Goal: Task Accomplishment & Management: Manage account settings

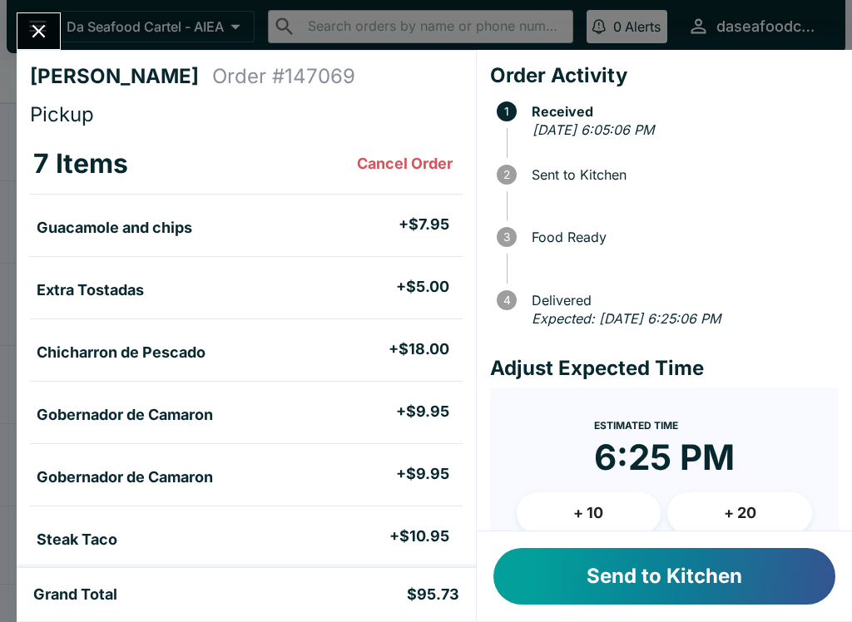
click at [47, 63] on div "[PERSON_NAME] Order # 147069 Pickup 7 Items Cancel Order Guacamole and chips + …" at bounding box center [246, 309] width 459 height 518
click at [43, 23] on icon "Close" at bounding box center [38, 31] width 22 height 22
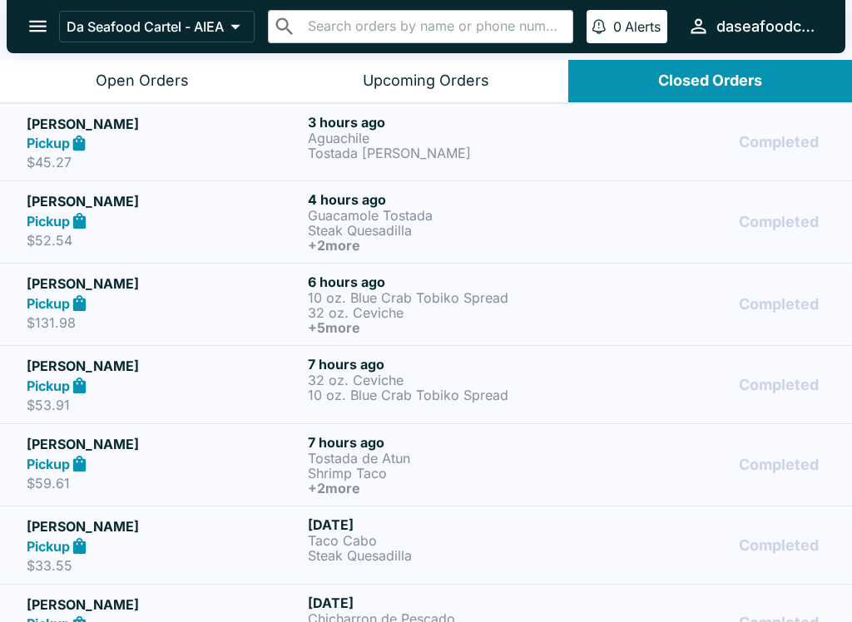
click at [188, 96] on button "Open Orders" at bounding box center [142, 81] width 284 height 42
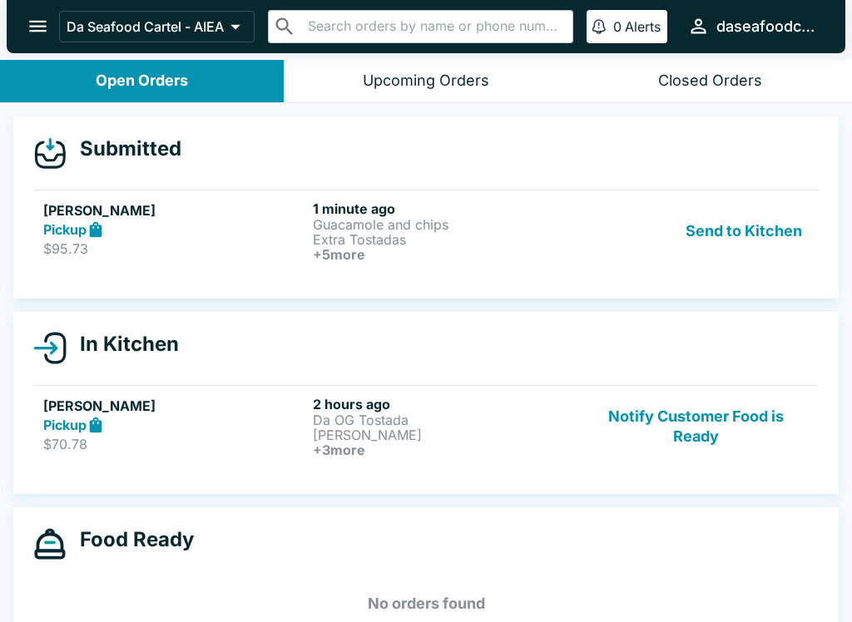
click at [779, 234] on button "Send to Kitchen" at bounding box center [744, 231] width 130 height 62
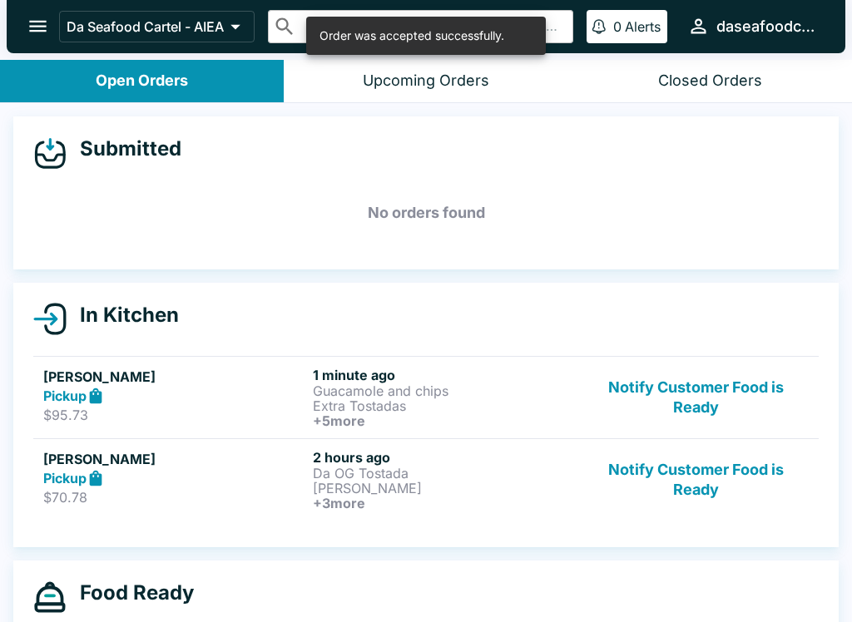
click at [725, 478] on button "Notify Customer Food is Ready" at bounding box center [695, 480] width 225 height 62
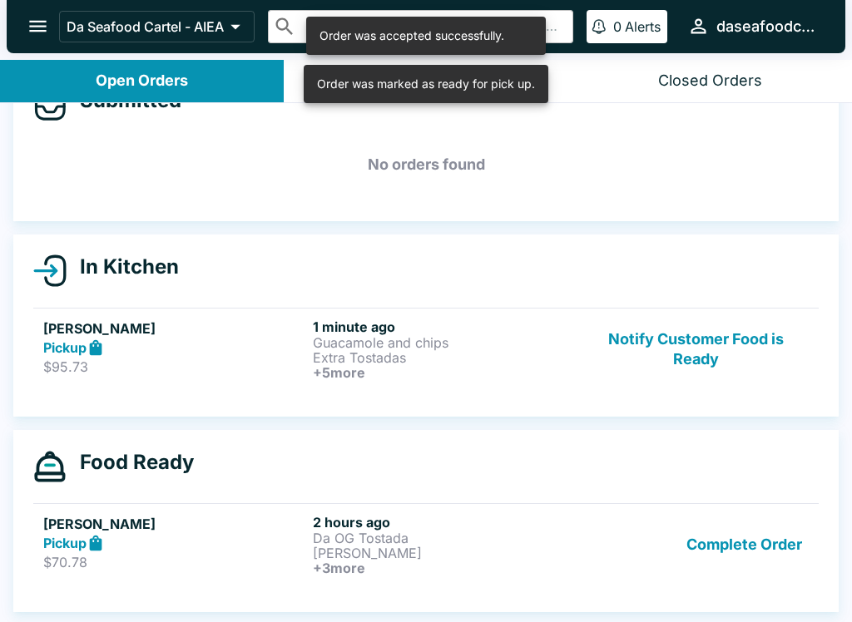
scroll to position [48, 0]
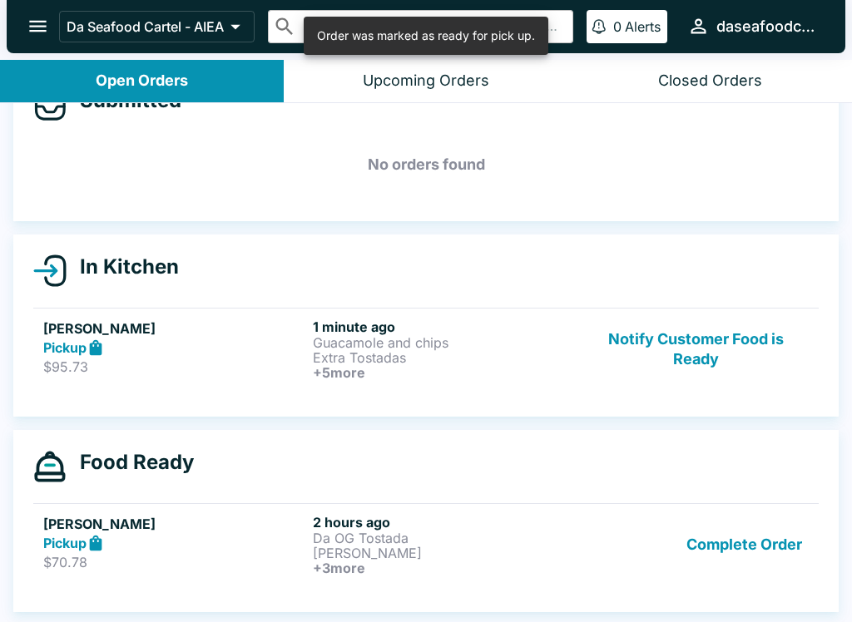
click at [770, 538] on button "Complete Order" at bounding box center [744, 545] width 129 height 62
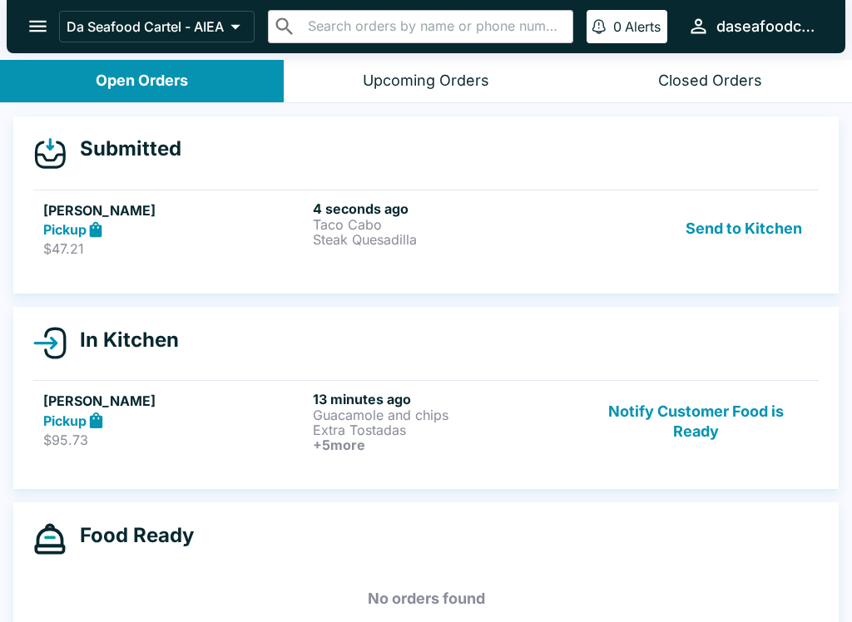
scroll to position [0, 0]
click at [562, 222] on p "Taco Cabo" at bounding box center [444, 224] width 263 height 15
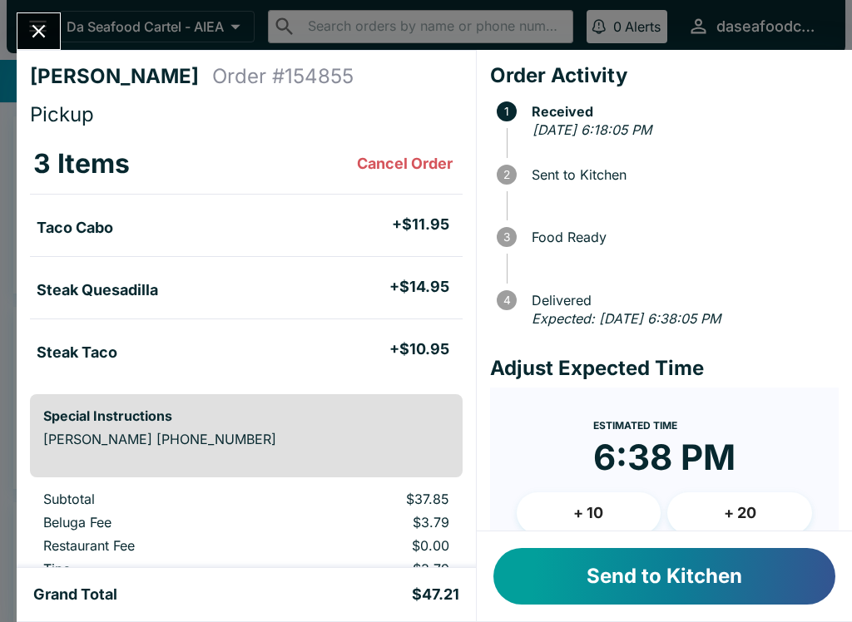
click at [742, 575] on button "Send to Kitchen" at bounding box center [664, 576] width 342 height 57
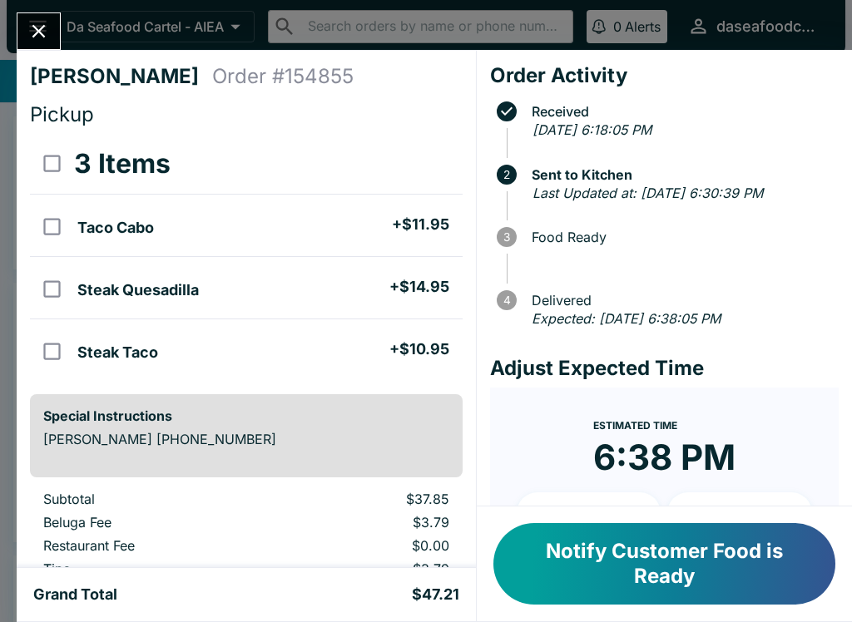
click at [52, 37] on button "Close" at bounding box center [38, 31] width 42 height 36
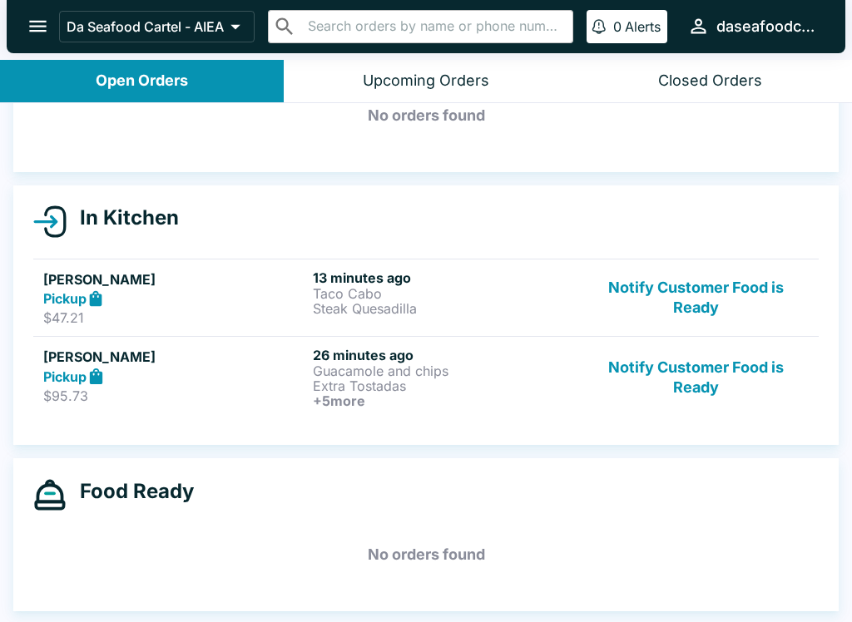
scroll to position [97, 0]
click at [696, 287] on button "Notify Customer Food is Ready" at bounding box center [695, 298] width 225 height 57
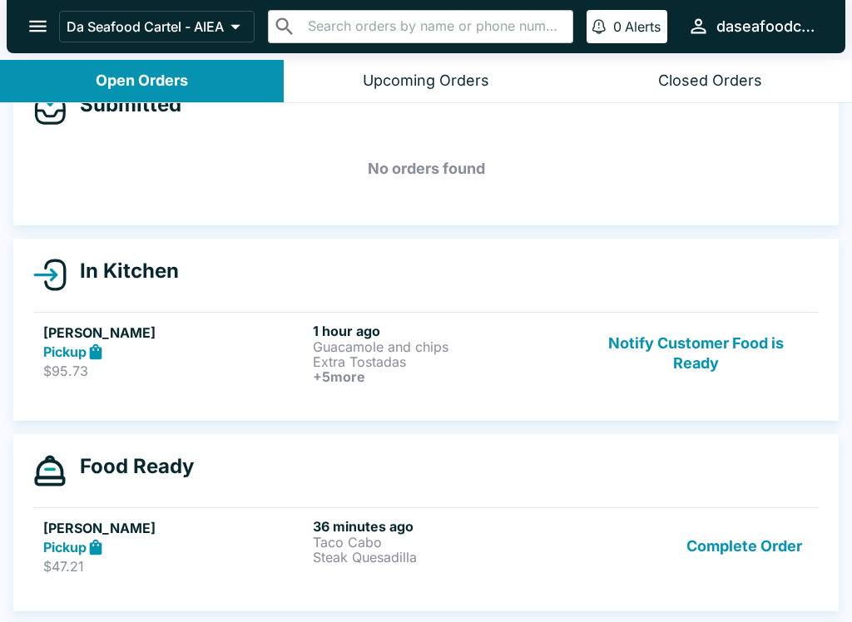
scroll to position [44, 0]
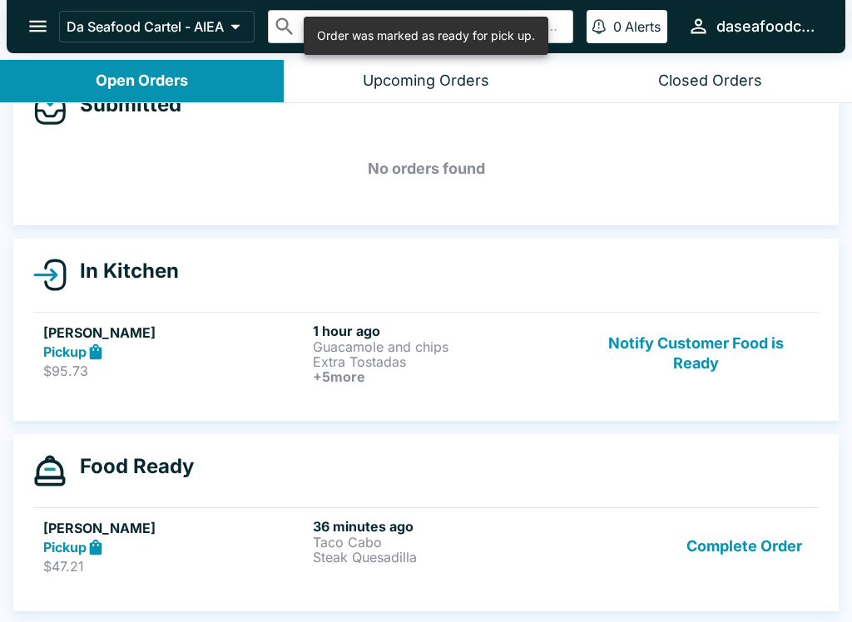
click at [705, 330] on button "Notify Customer Food is Ready" at bounding box center [695, 354] width 225 height 62
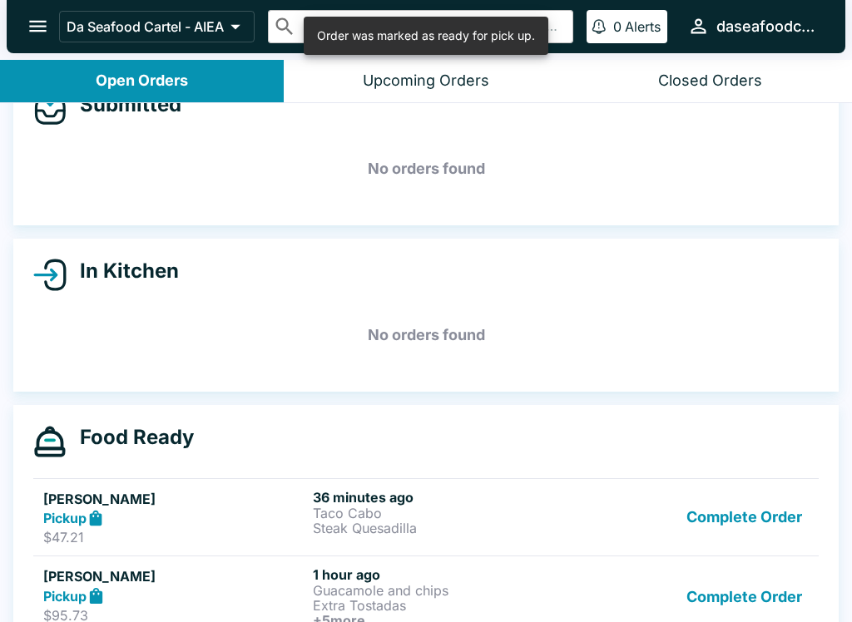
click at [706, 516] on button "Complete Order" at bounding box center [744, 517] width 129 height 57
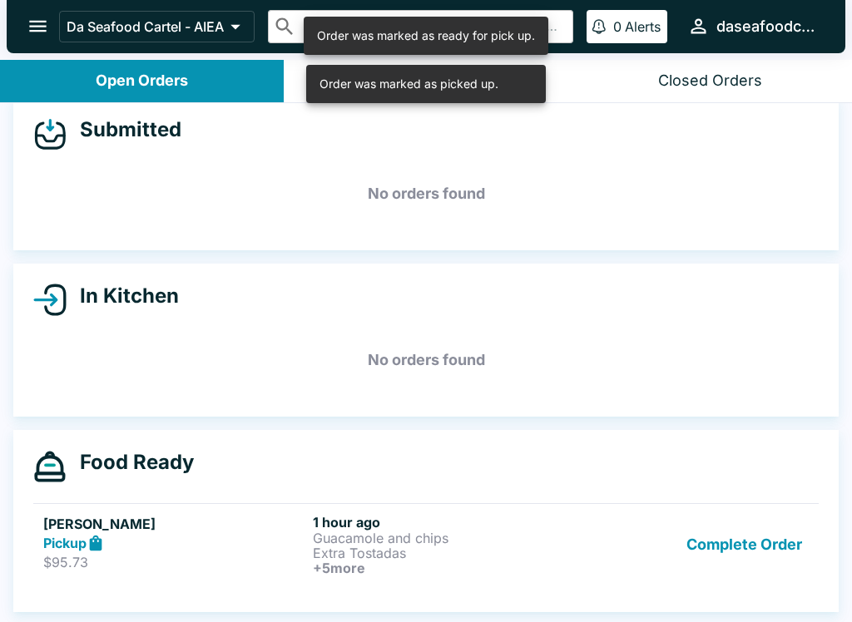
scroll to position [19, 0]
click at [710, 520] on button "Complete Order" at bounding box center [744, 545] width 129 height 62
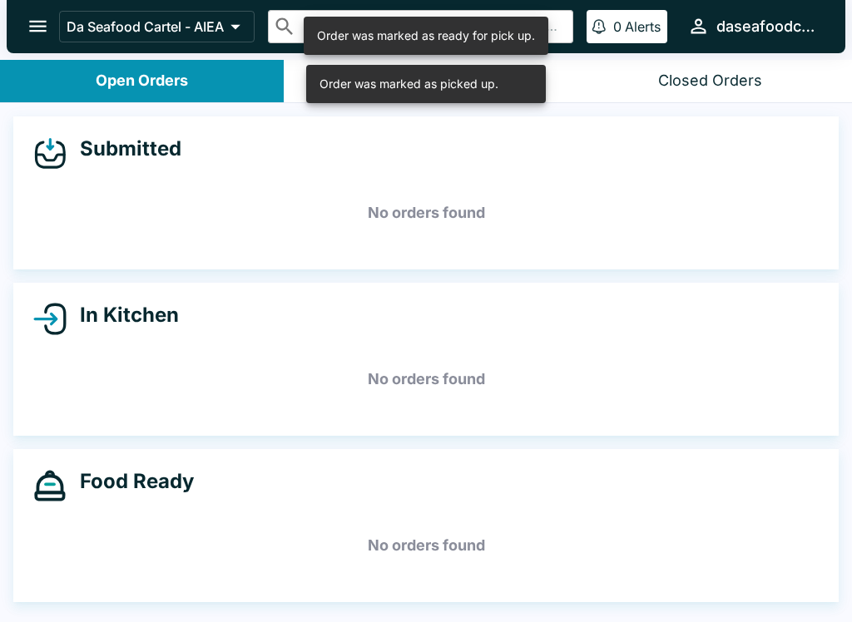
click at [34, 32] on icon "open drawer" at bounding box center [38, 26] width 22 height 22
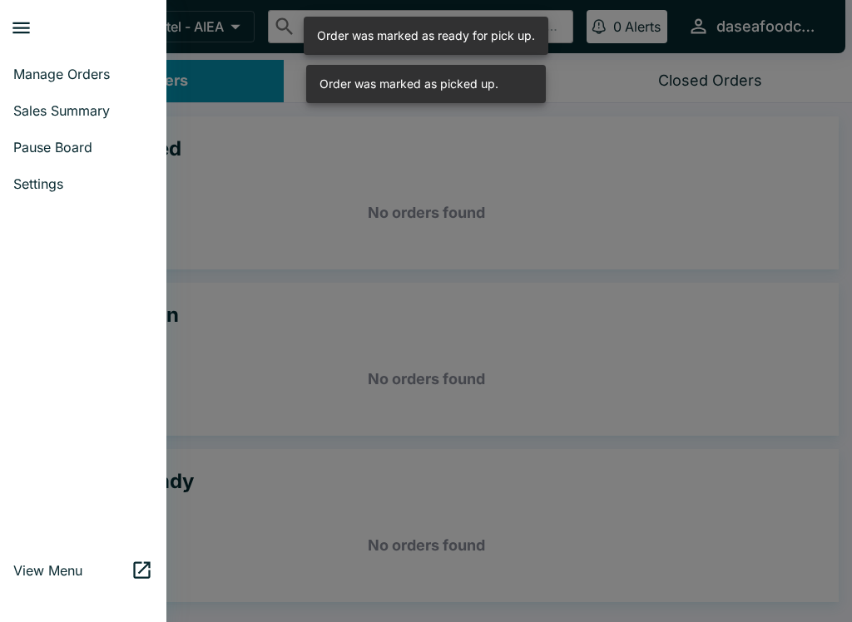
click at [91, 107] on span "Sales Summary" at bounding box center [83, 110] width 140 height 17
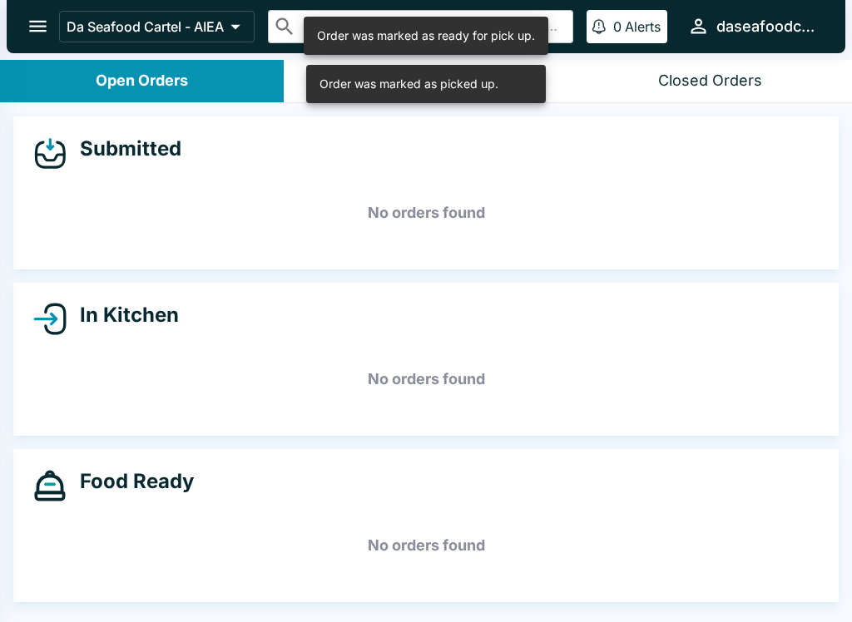
select select "03:00"
